Goal: Information Seeking & Learning: Learn about a topic

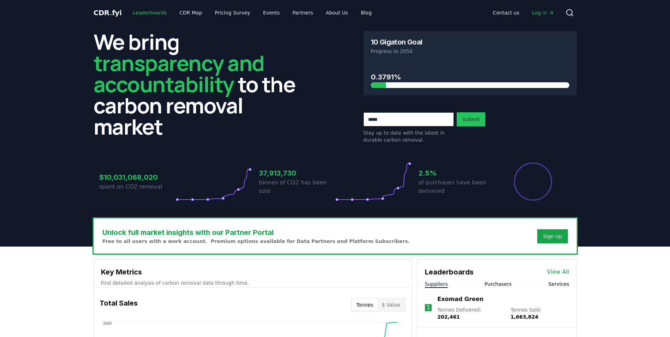
click at [158, 14] on link "Leaderboards" at bounding box center [149, 12] width 45 height 13
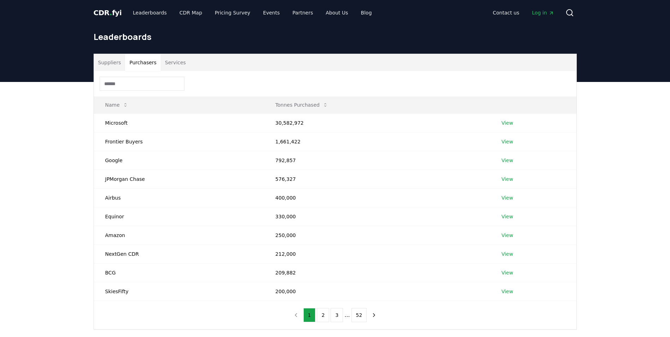
click at [148, 65] on button "Purchasers" at bounding box center [143, 62] width 36 height 17
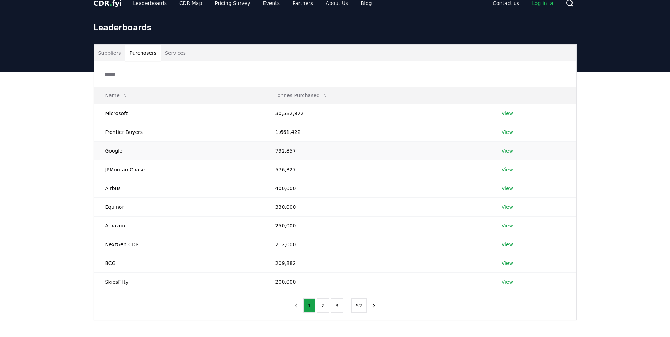
scroll to position [25, 0]
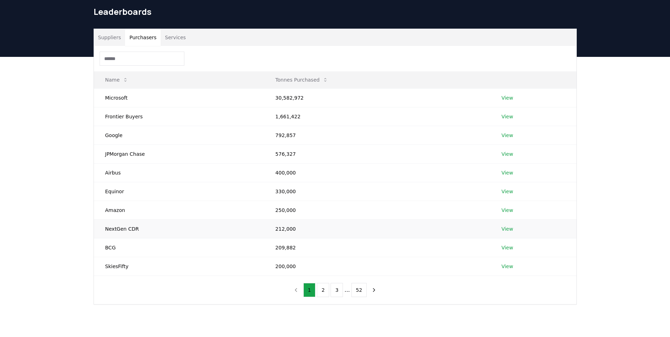
click at [118, 233] on td "NextGen CDR" at bounding box center [179, 228] width 170 height 19
drag, startPoint x: 118, startPoint y: 233, endPoint x: 128, endPoint y: 246, distance: 16.2
click at [128, 238] on td "BCG" at bounding box center [179, 247] width 170 height 19
click at [131, 238] on td "SkiesFifty" at bounding box center [179, 266] width 170 height 19
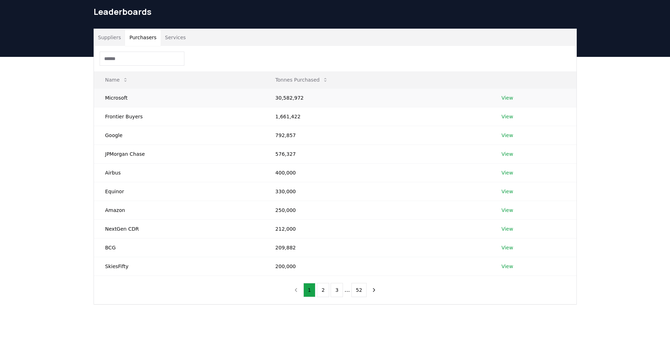
click at [288, 96] on td "30,582,972" at bounding box center [377, 97] width 226 height 19
click at [324, 238] on button "2" at bounding box center [323, 290] width 12 height 14
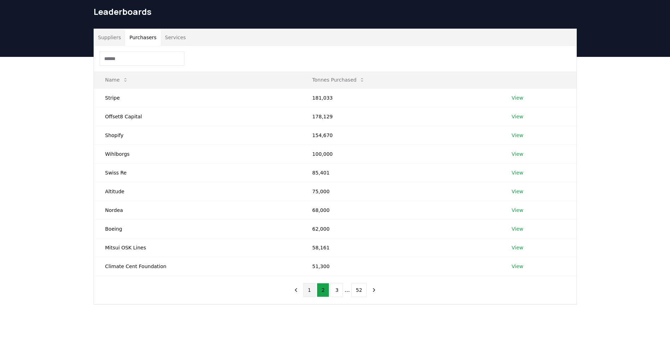
click at [312, 238] on button "1" at bounding box center [309, 290] width 12 height 14
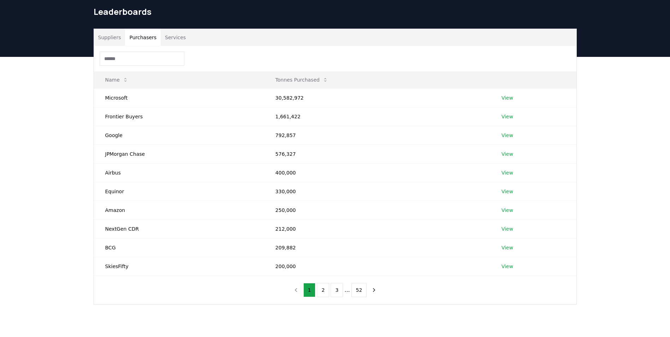
click at [122, 16] on h1 "Leaderboards" at bounding box center [335, 11] width 483 height 11
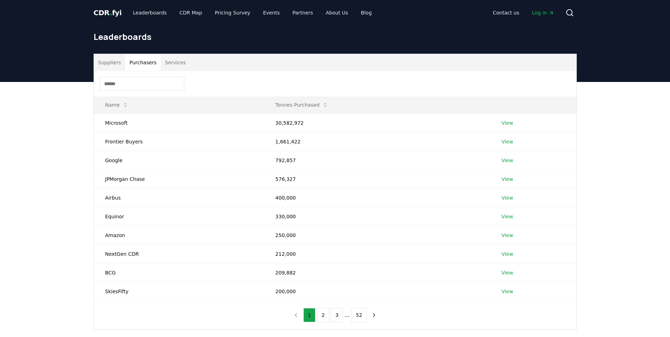
click at [107, 16] on span "CDR . fyi" at bounding box center [108, 12] width 28 height 8
